Goal: Information Seeking & Learning: Understand process/instructions

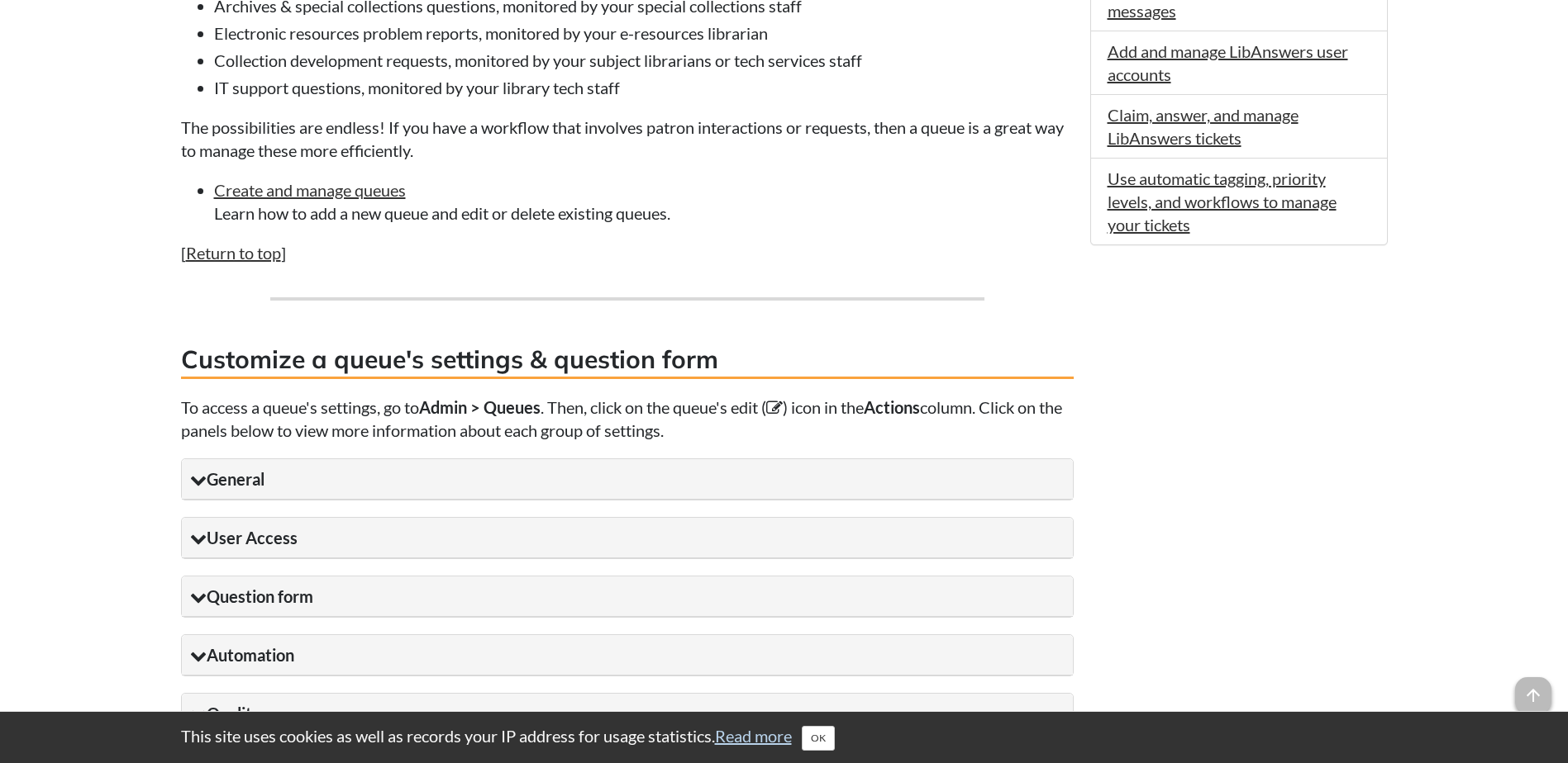
scroll to position [1125, 0]
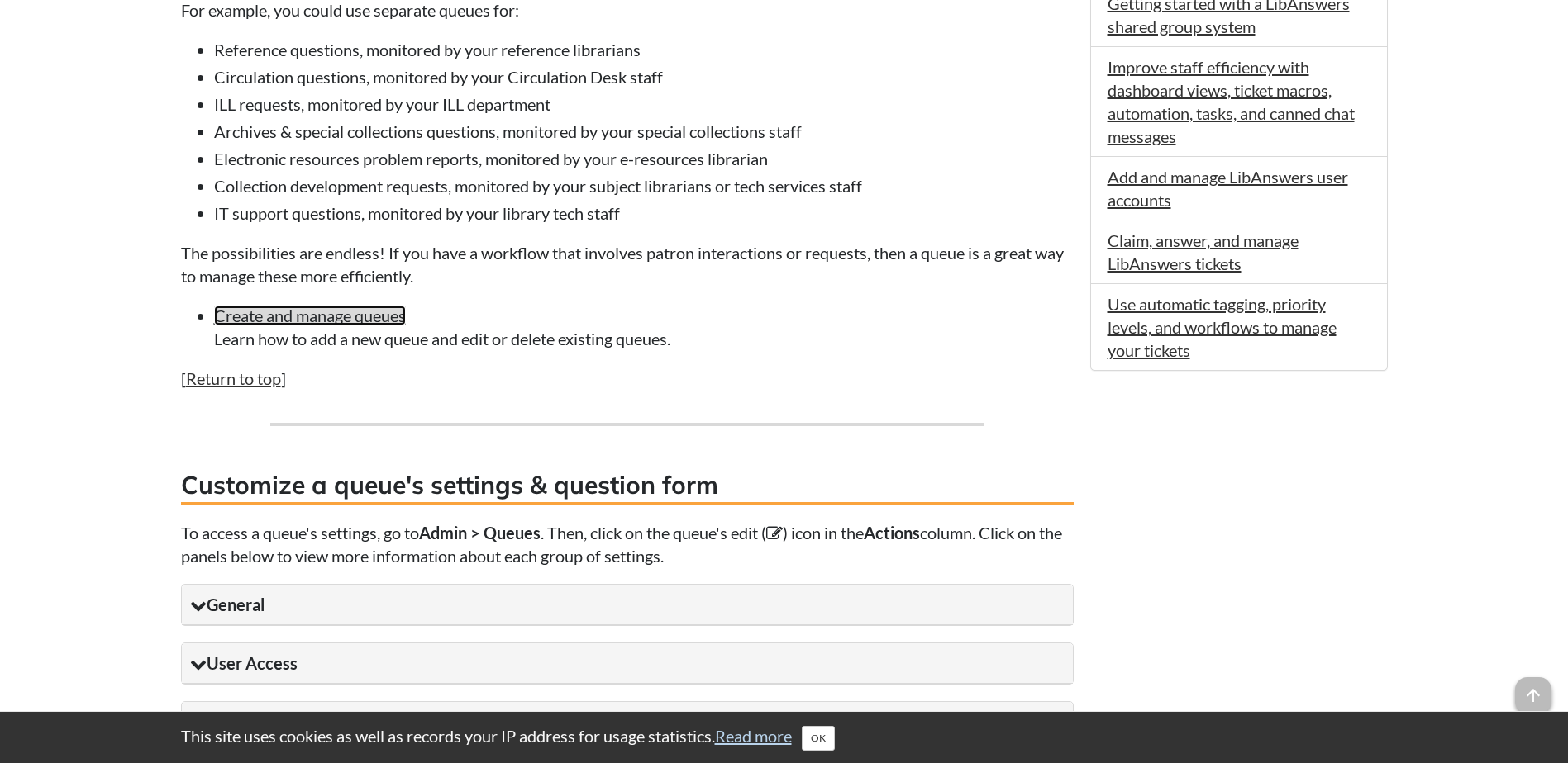
click at [281, 309] on link "Create and manage queues" at bounding box center [310, 315] width 192 height 20
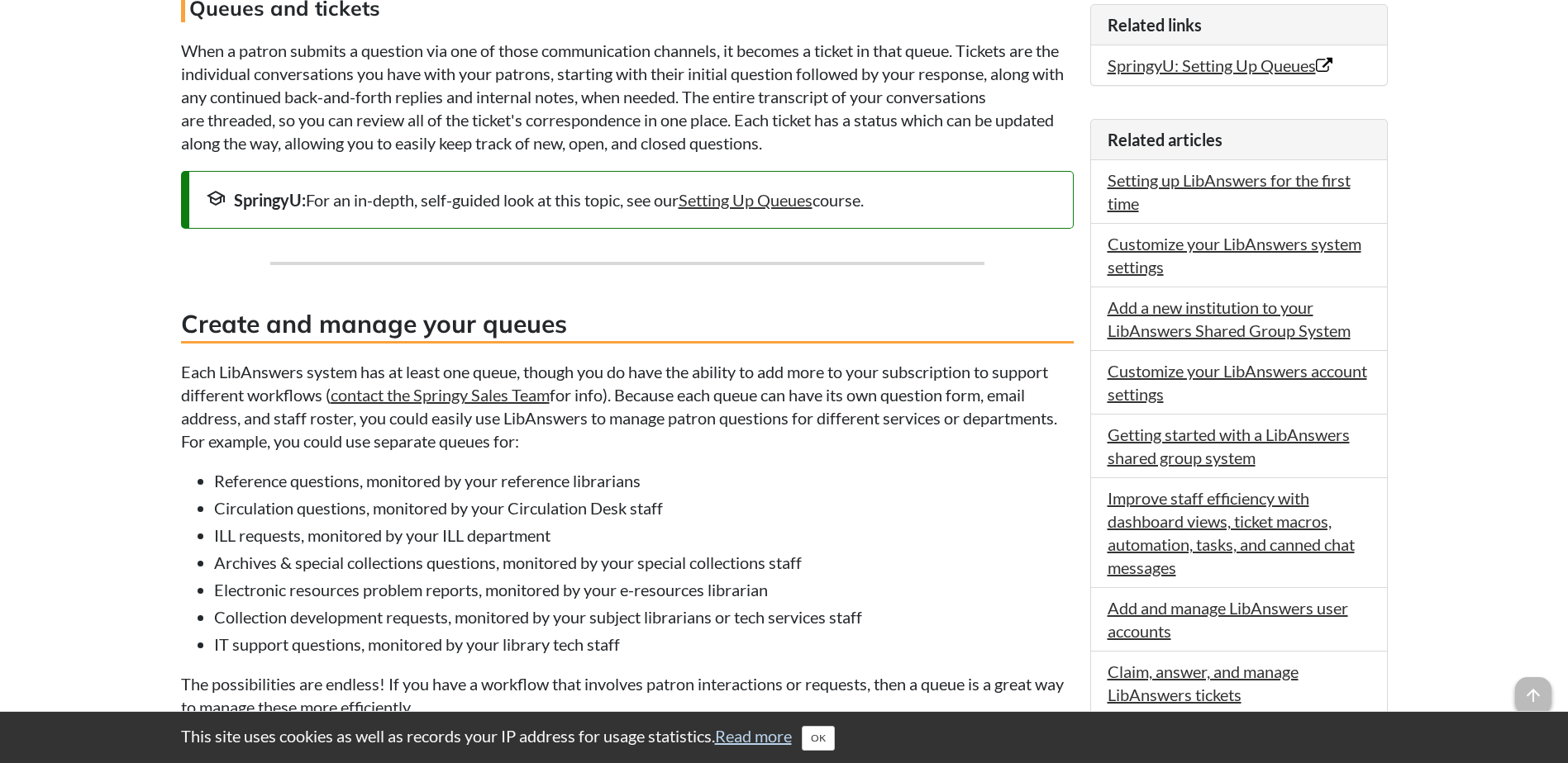
scroll to position [659, 0]
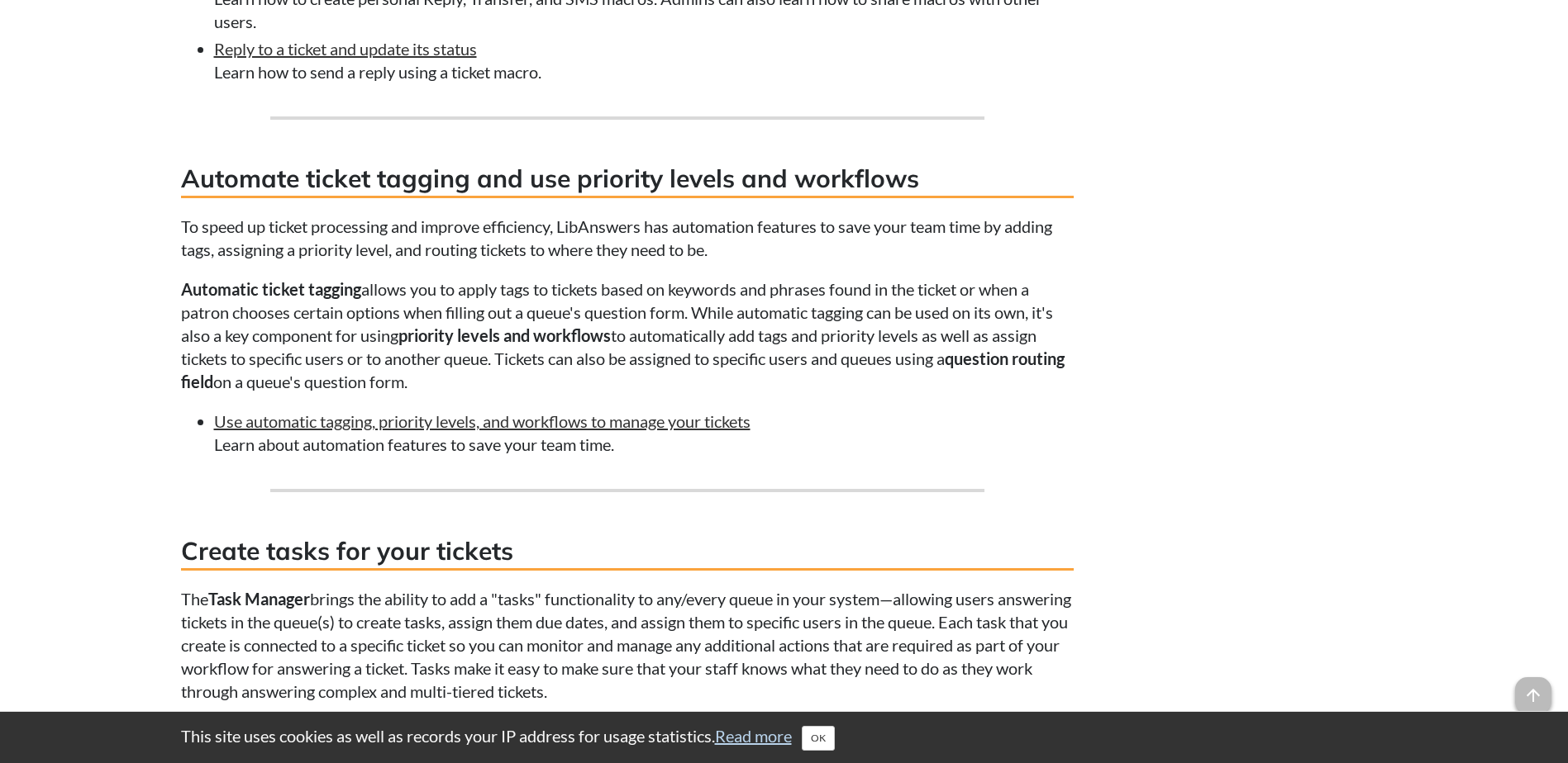
scroll to position [1763, 0]
